Goal: Find specific page/section: Find specific page/section

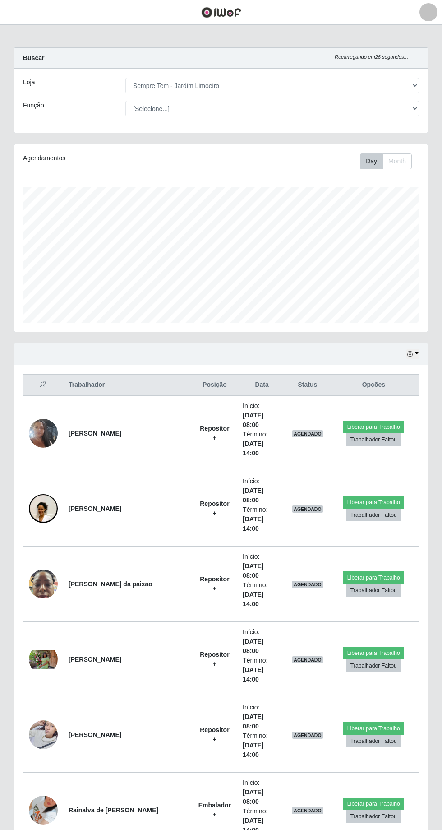
select select "508"
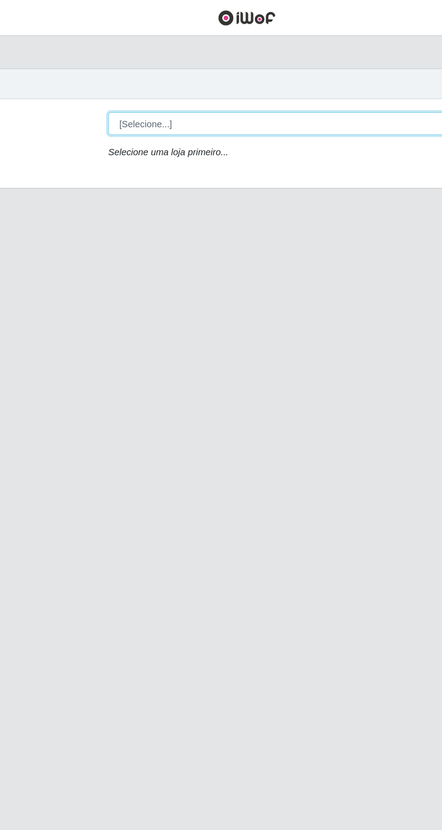
click at [148, 89] on select "[Selecione...] Carone - Itapuã Carone - Praia da Costa Sempre Tem - Jardim Camb…" at bounding box center [272, 86] width 294 height 16
select select "508"
click at [125, 78] on select "[Selecione...] Carone - Itapuã Carone - Praia da Costa Sempre Tem - Jardim Camb…" at bounding box center [272, 86] width 294 height 16
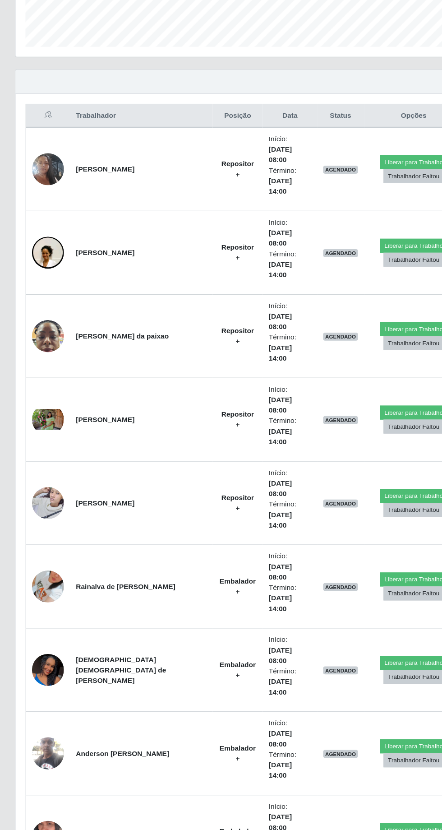
scroll to position [227, 0]
